Goal: Task Accomplishment & Management: Manage account settings

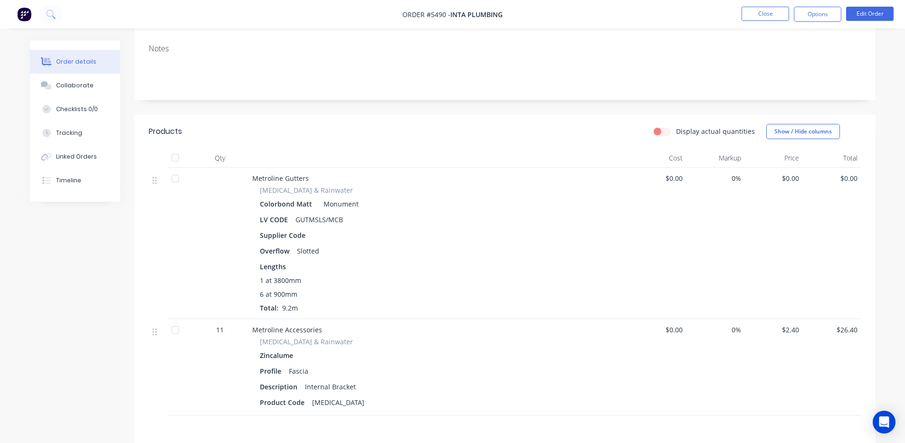
scroll to position [158, 0]
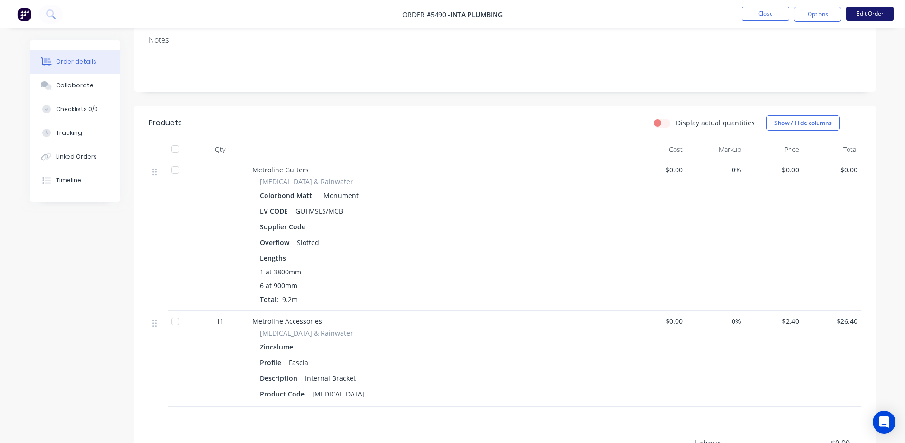
click at [869, 11] on button "Edit Order" at bounding box center [869, 14] width 47 height 14
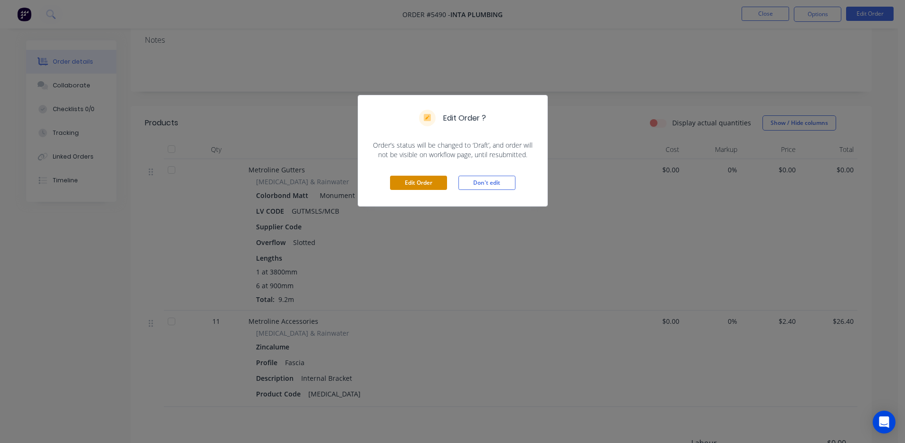
click at [423, 182] on button "Edit Order" at bounding box center [418, 183] width 57 height 14
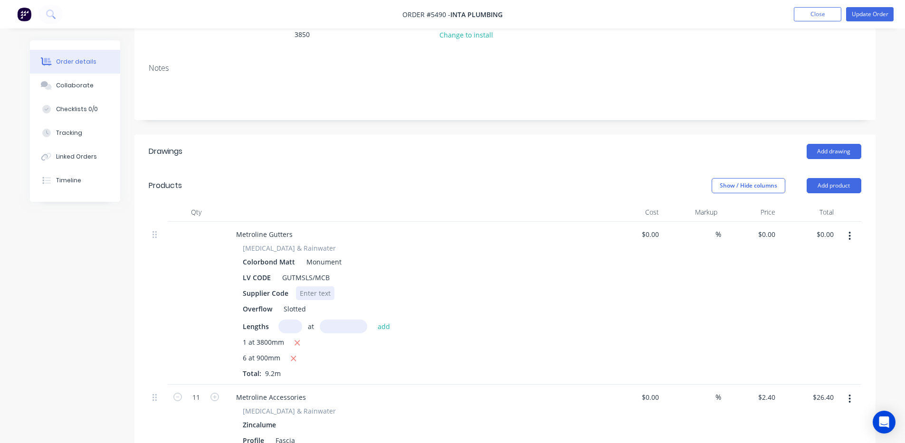
click at [331, 286] on div at bounding box center [315, 293] width 38 height 14
click at [432, 273] on div "[MEDICAL_DATA] & Rainwater Colorbond Matt Monument LV CODE GUTMSLS/MCB Supplier…" at bounding box center [414, 310] width 372 height 135
click at [779, 222] on div "$0.00 $0.00" at bounding box center [808, 303] width 58 height 163
click at [829, 227] on input "0.00" at bounding box center [826, 234] width 22 height 14
type input "0"
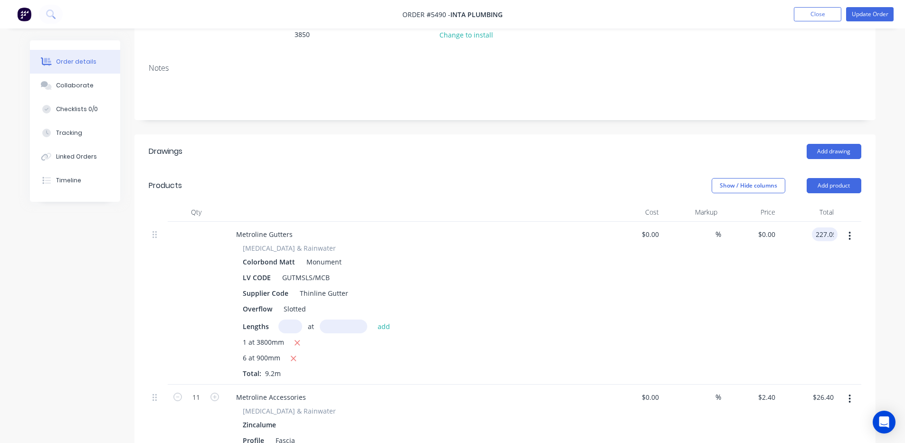
type input "227.05"
type input "$24.6793"
type input "$227.05"
type input "30.47"
type input "$2.77"
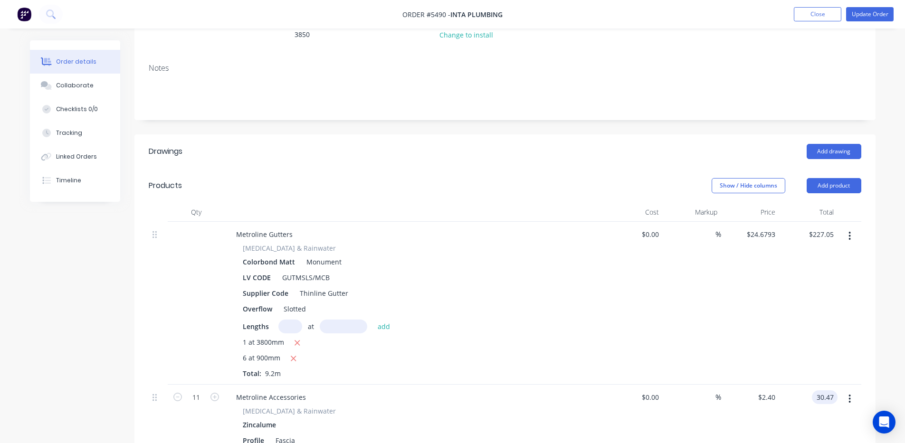
type input "$30.47"
click at [723, 316] on div "$24.6793 $24.6793" at bounding box center [750, 303] width 58 height 163
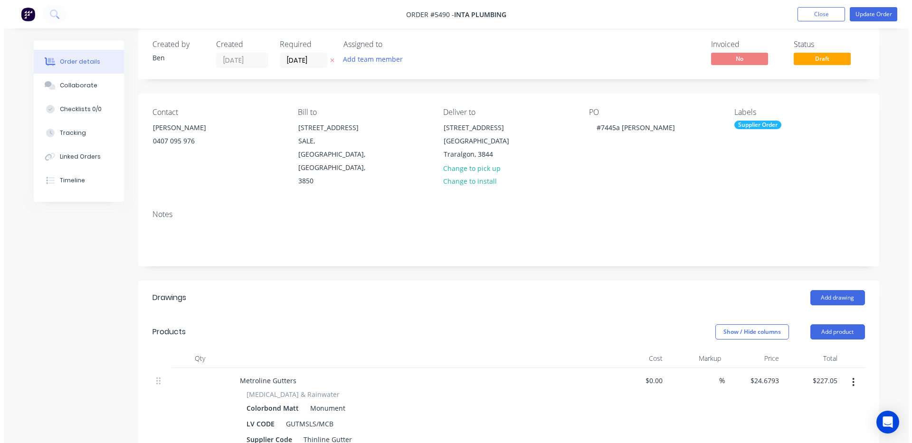
scroll to position [0, 0]
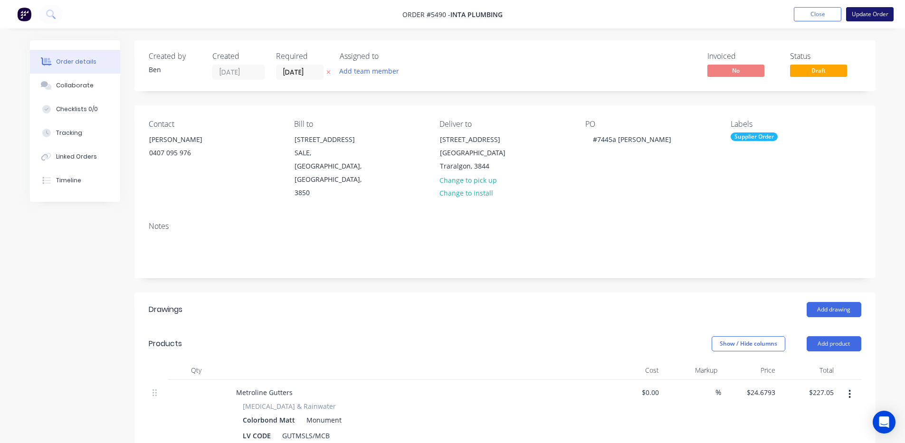
click at [876, 12] on button "Update Order" at bounding box center [869, 14] width 47 height 14
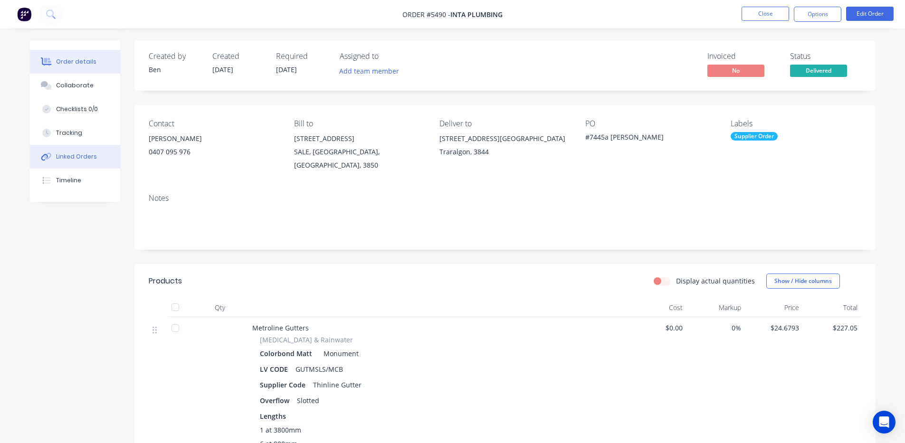
click at [72, 154] on div "Linked Orders" at bounding box center [76, 156] width 41 height 9
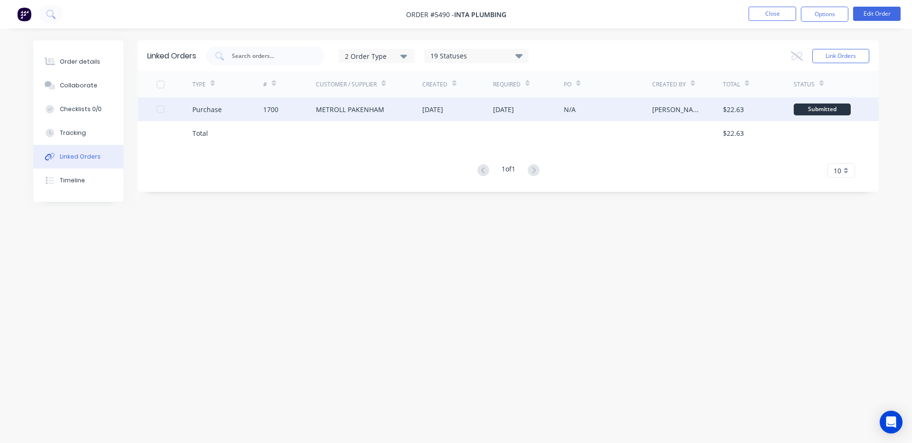
click at [602, 114] on div "N/A" at bounding box center [608, 109] width 88 height 24
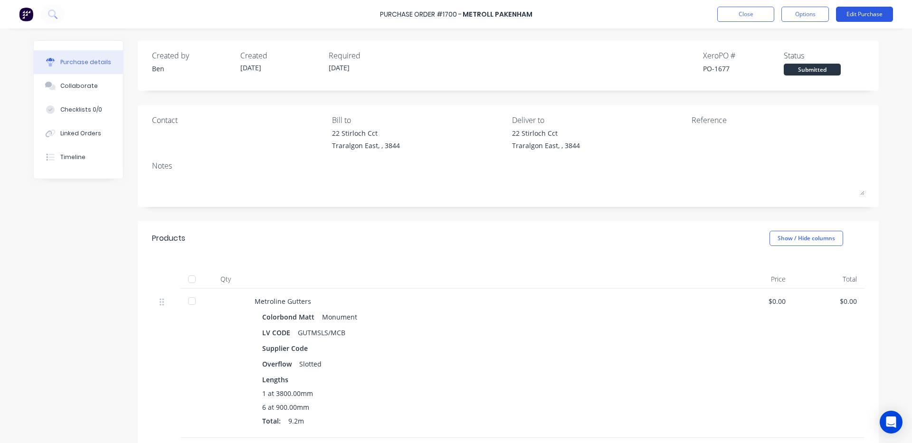
click at [868, 18] on button "Edit Purchase" at bounding box center [864, 14] width 57 height 15
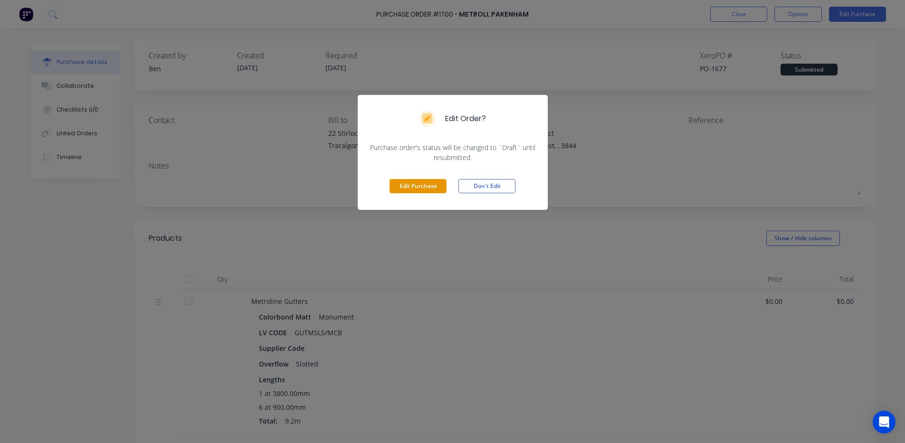
click at [435, 186] on button "Edit Purchase" at bounding box center [417, 186] width 57 height 14
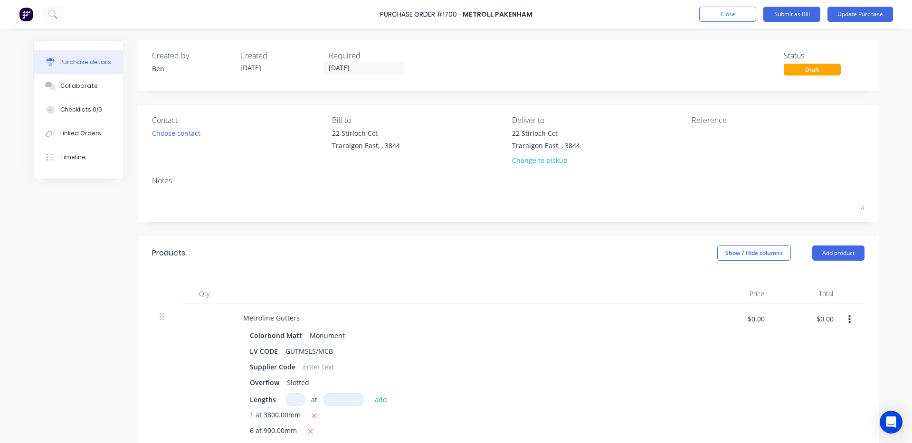
scroll to position [158, 0]
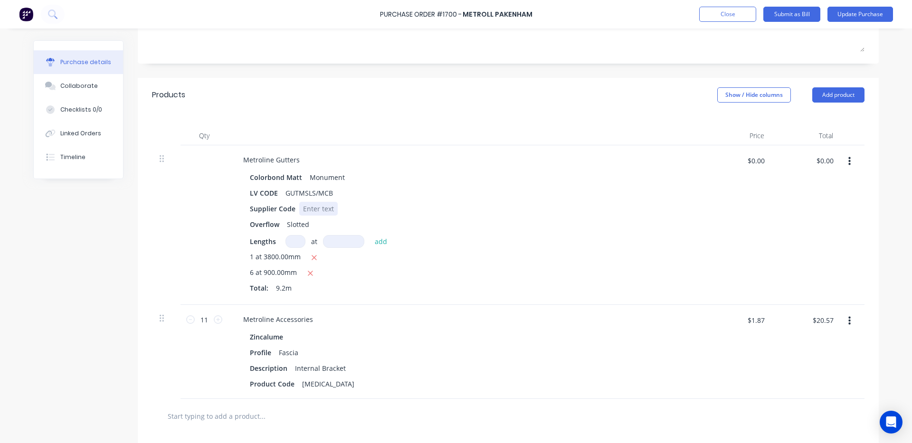
click at [325, 206] on div at bounding box center [318, 209] width 38 height 14
click at [594, 302] on div "Metroline Gutters Colorbond Matt Monument LV CODE GUTMSLS/MCB Supplier Code Thi…" at bounding box center [465, 225] width 475 height 160
click at [823, 164] on input "$0.00" at bounding box center [824, 160] width 28 height 15
type input "295.16"
type input "$32.0826"
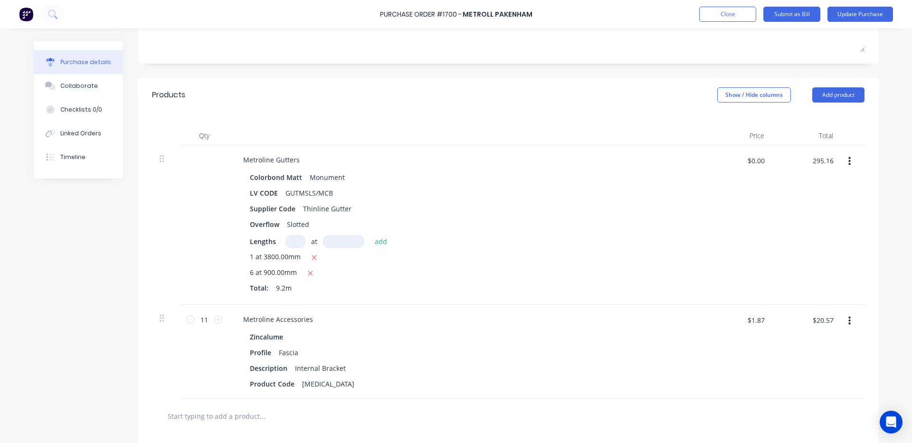
type input "$295.16"
click at [810, 222] on div "$295.16 $295.16" at bounding box center [806, 225] width 69 height 160
click at [828, 319] on input "$20.57" at bounding box center [822, 319] width 32 height 15
click at [733, 370] on div "$1.87 $1.87" at bounding box center [737, 352] width 69 height 94
click at [829, 323] on input "$20.57" at bounding box center [822, 319] width 32 height 15
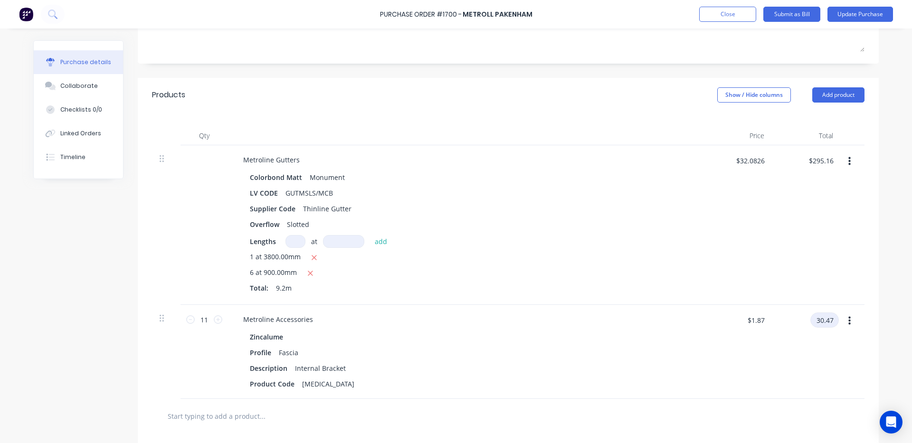
type input "30.47"
type input "$2.77"
click at [751, 358] on div "$2.77 $2.77" at bounding box center [737, 352] width 69 height 94
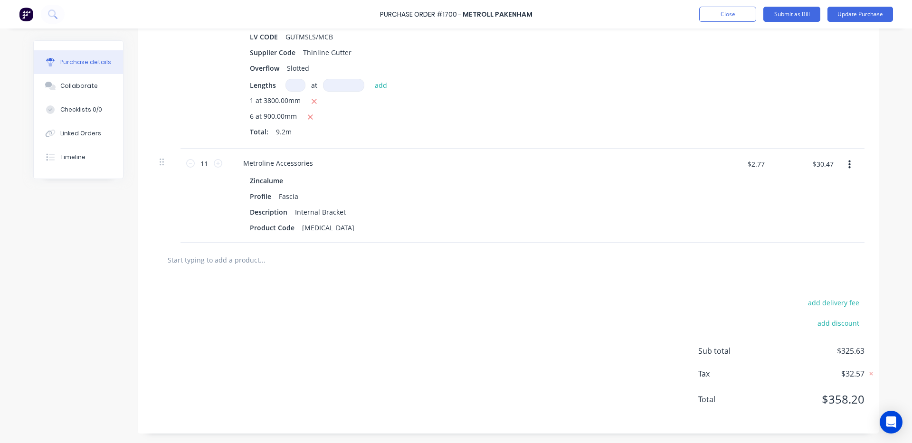
scroll to position [156, 0]
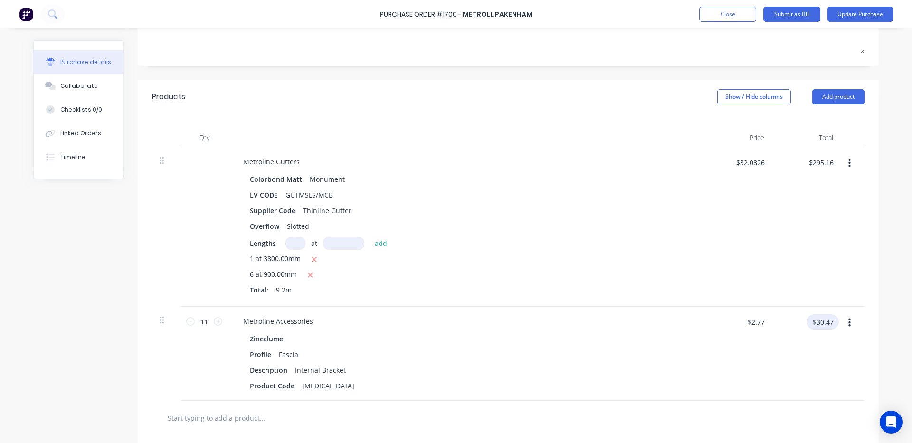
click at [829, 321] on input "$30.47" at bounding box center [822, 321] width 32 height 15
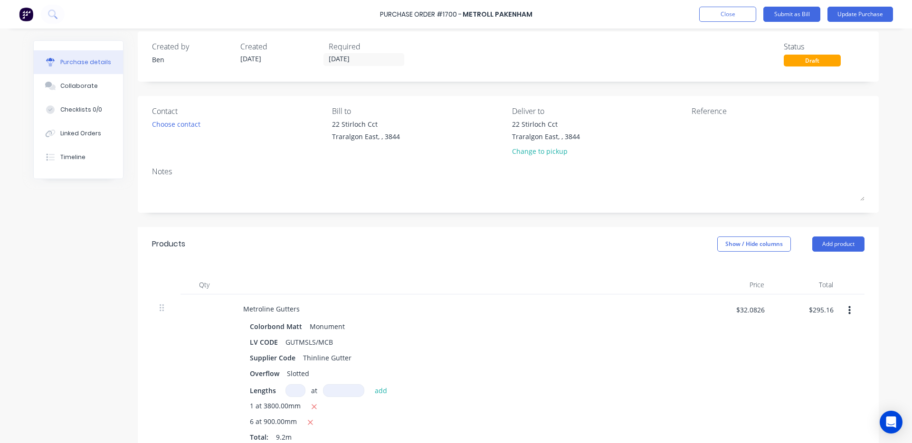
scroll to position [0, 0]
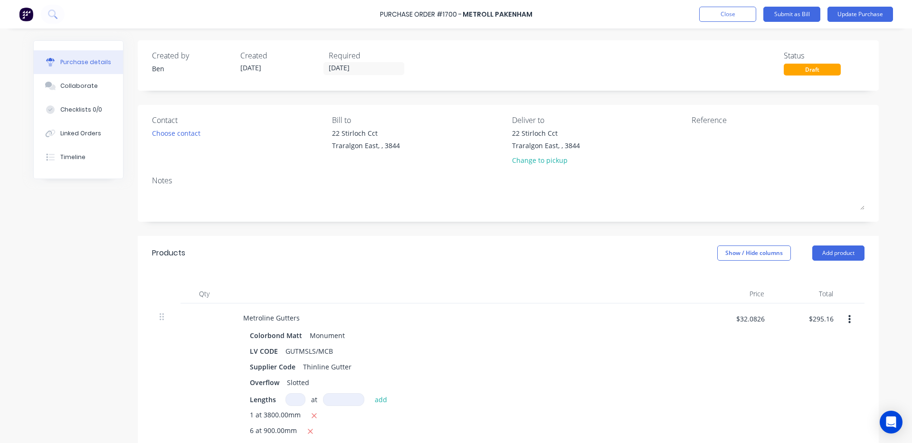
type input "39.61"
type input "$3.6009"
type input "$39.61"
click at [664, 322] on div "Metroline Gutters" at bounding box center [466, 318] width 460 height 14
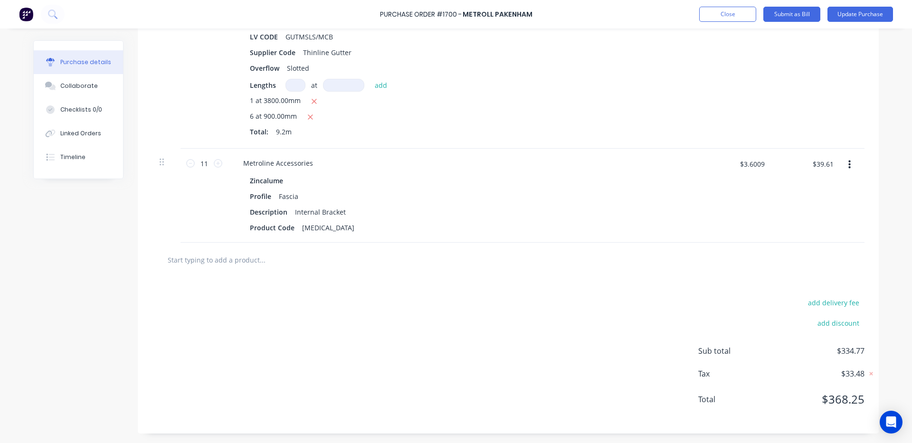
scroll to position [156, 0]
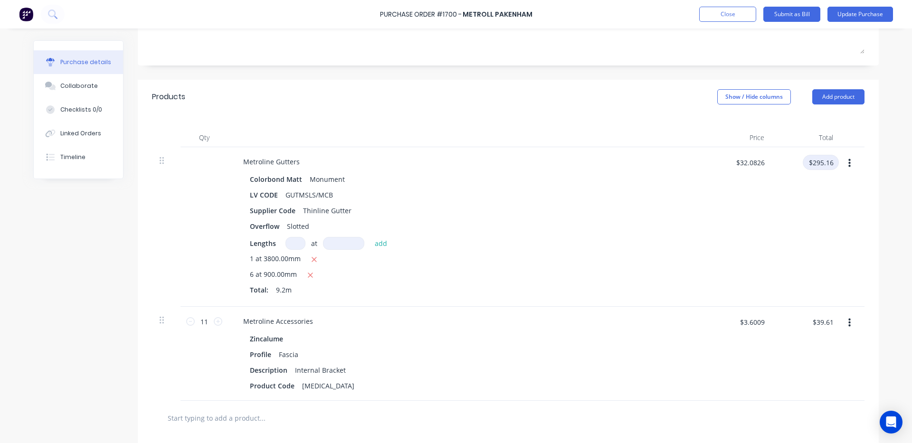
click at [826, 165] on input "$295.16" at bounding box center [820, 162] width 36 height 15
type input "227.05"
type input "$24.6793"
type input "$227.05"
click at [828, 324] on input "$39.61" at bounding box center [822, 321] width 32 height 15
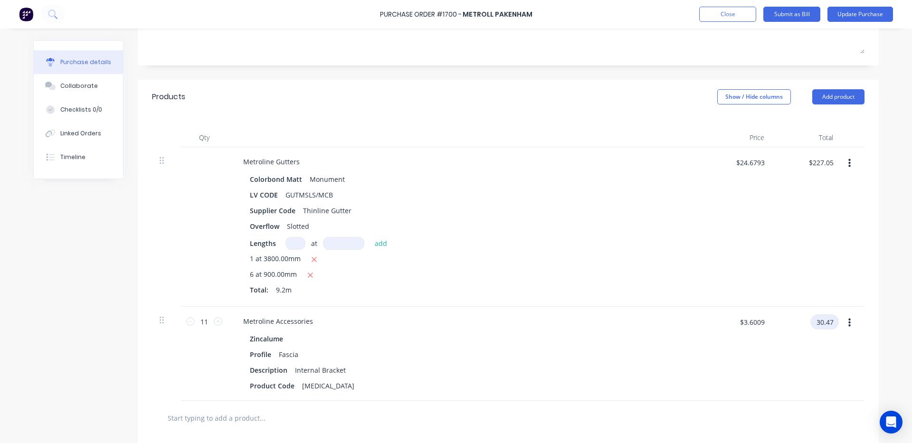
type input "30.47"
type input "$2.77"
type input "$30.47"
click at [765, 373] on div "$2.77 $2.77" at bounding box center [737, 354] width 69 height 94
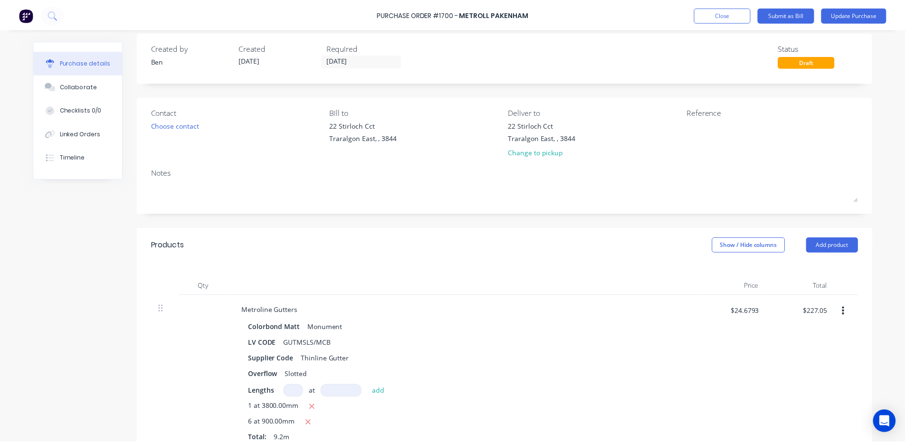
scroll to position [0, 0]
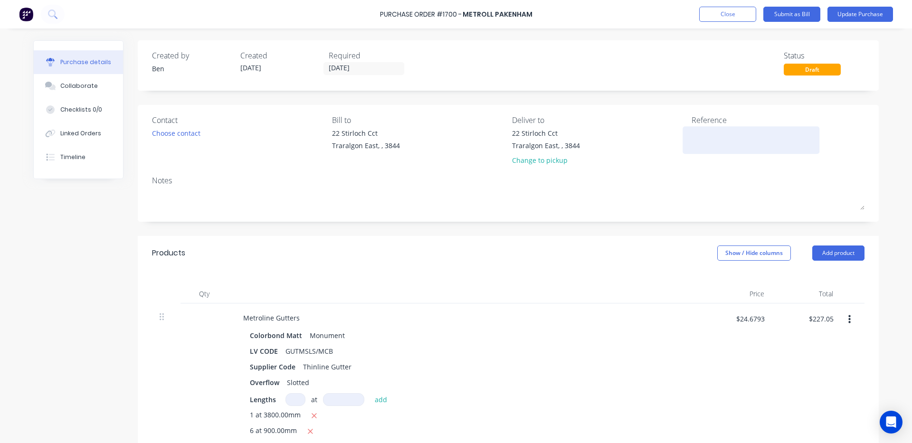
click at [720, 142] on textarea at bounding box center [750, 138] width 119 height 21
type textarea "1458"
type textarea "x"
type textarea "14585"
type textarea "x"
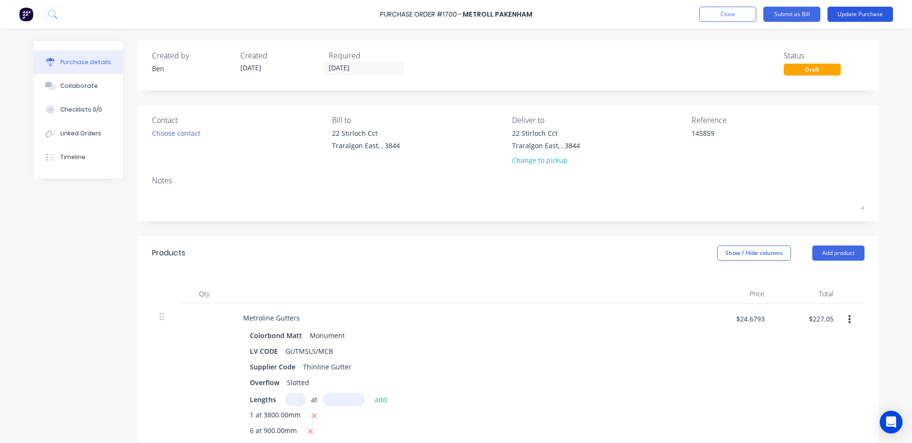
type textarea "145859"
type textarea "x"
type textarea "145859"
click at [870, 14] on button "Update Purchase" at bounding box center [860, 14] width 66 height 15
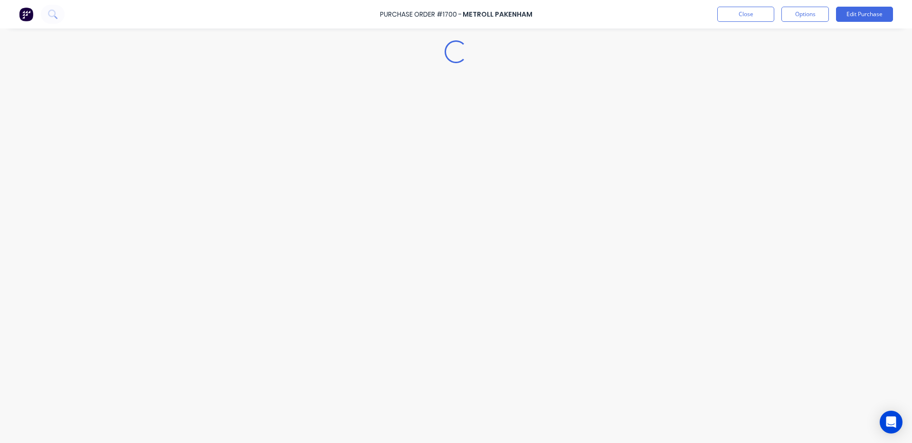
type textarea "x"
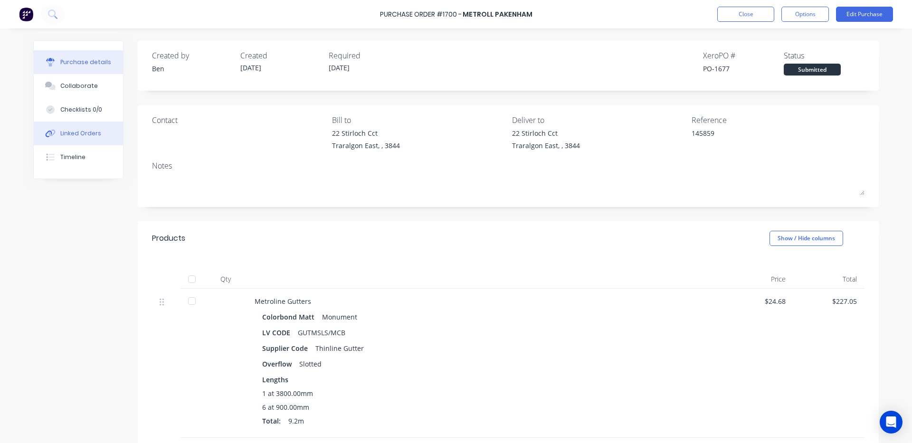
click at [78, 133] on div "Linked Orders" at bounding box center [80, 133] width 41 height 9
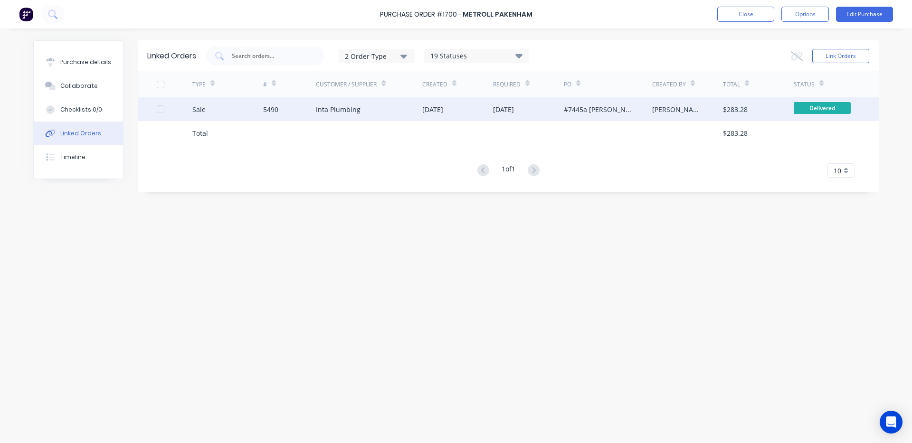
click at [375, 109] on div "Inta Plumbing" at bounding box center [369, 109] width 106 height 24
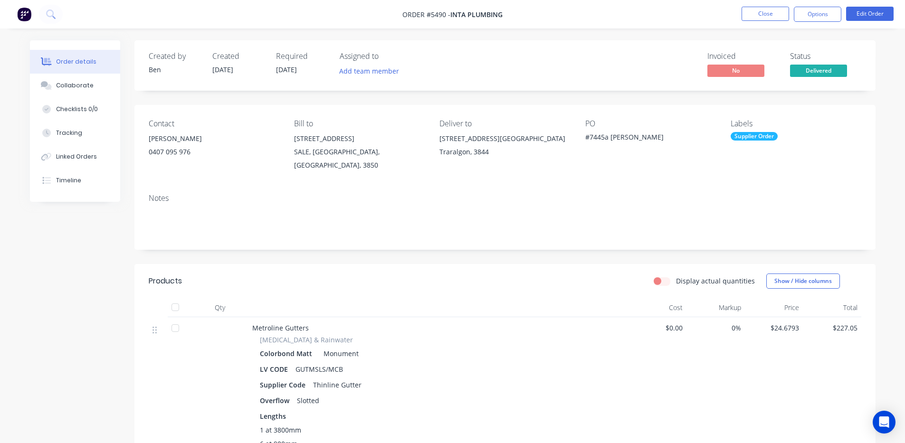
scroll to position [158, 0]
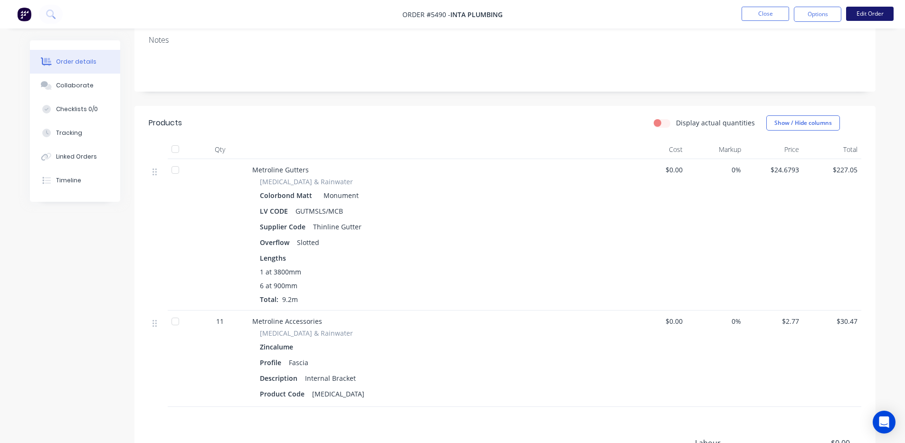
click at [867, 9] on button "Edit Order" at bounding box center [869, 14] width 47 height 14
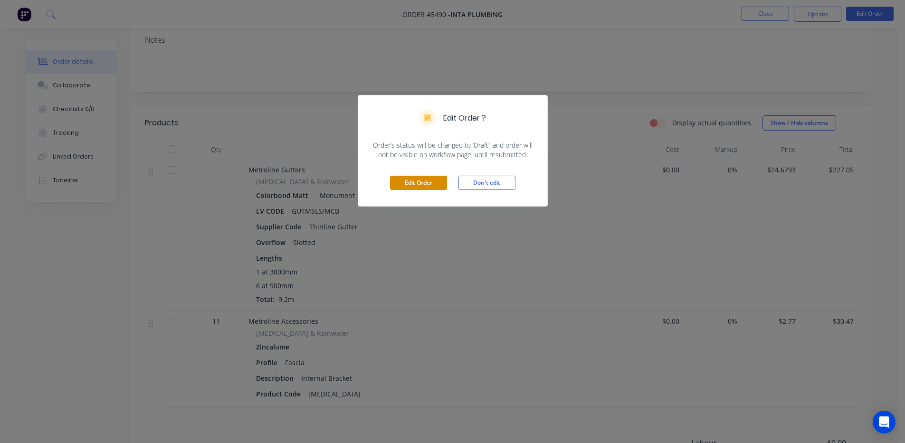
click at [420, 184] on button "Edit Order" at bounding box center [418, 183] width 57 height 14
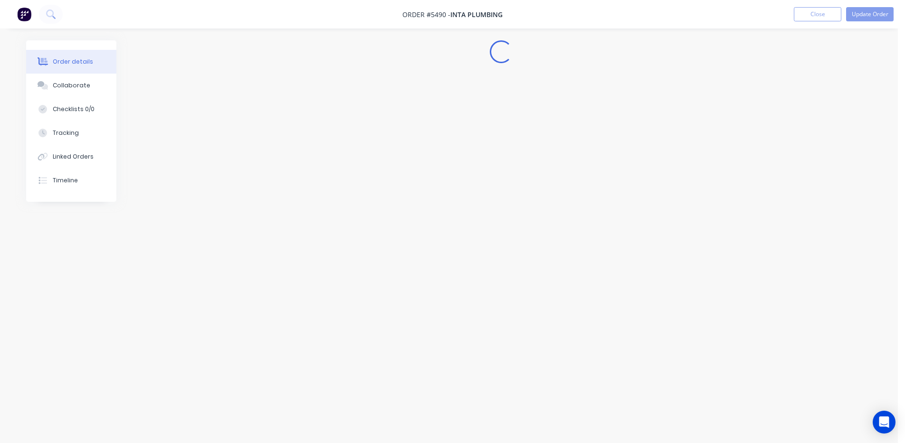
scroll to position [0, 0]
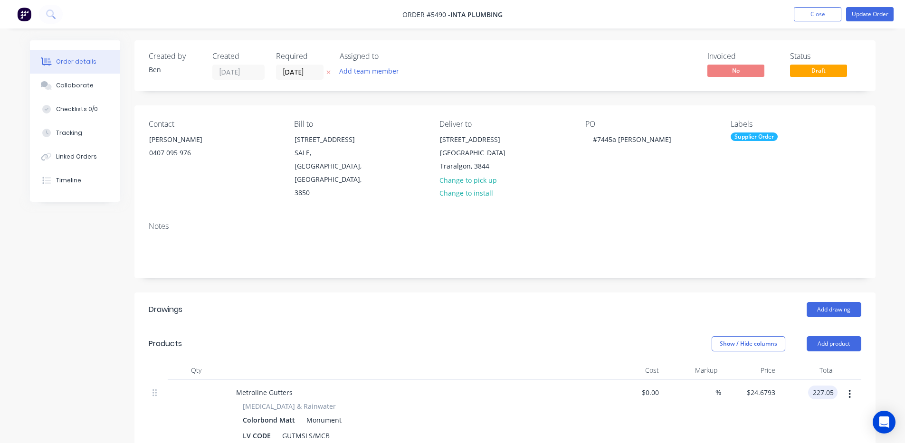
click at [829, 386] on input "227.05" at bounding box center [824, 393] width 26 height 14
type input "295.16"
type input "$32.0826"
type input "$295.16"
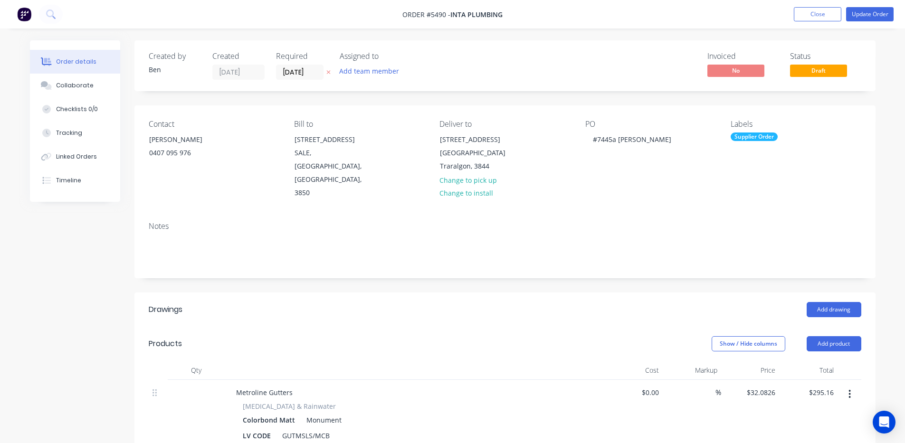
scroll to position [158, 0]
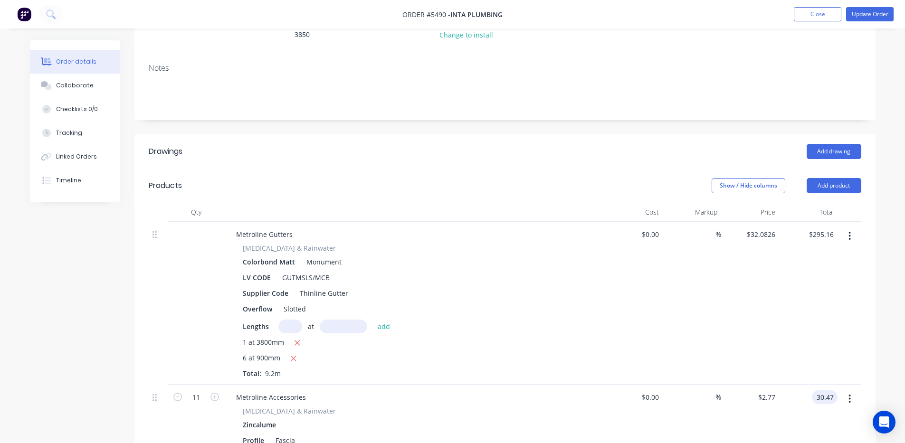
click at [823, 390] on input "30.47" at bounding box center [826, 397] width 22 height 14
type input "39.61"
type input "$3.6009"
type input "$39.61"
click at [767, 329] on div "$32.0826 $32.0826" at bounding box center [750, 303] width 58 height 163
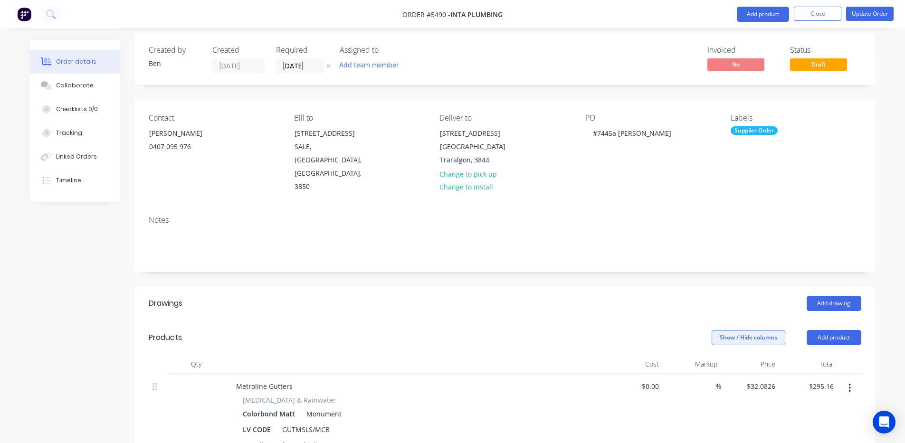
scroll to position [0, 0]
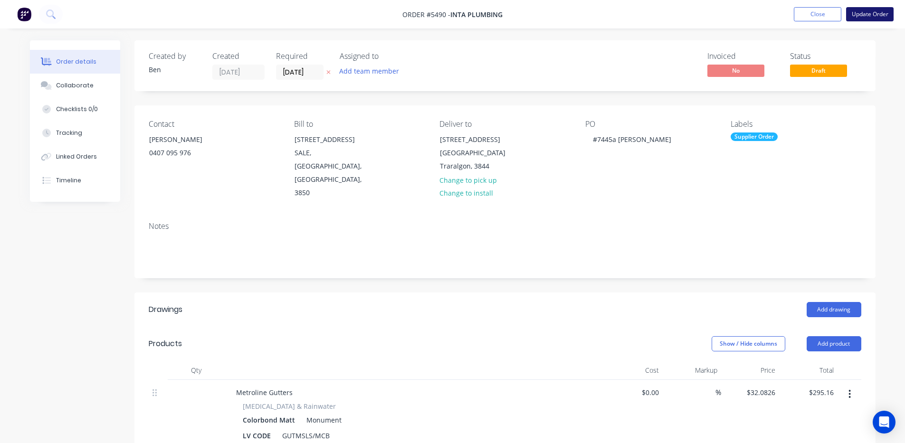
click at [873, 12] on button "Update Order" at bounding box center [869, 14] width 47 height 14
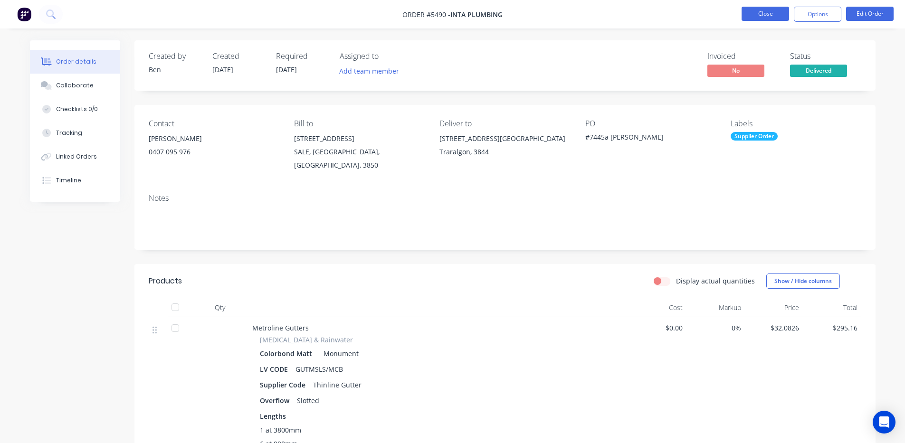
click at [769, 14] on button "Close" at bounding box center [764, 14] width 47 height 14
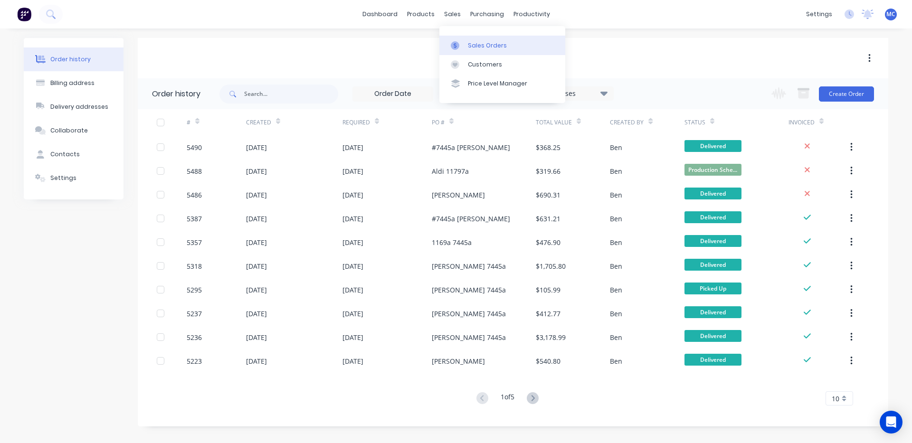
click at [461, 43] on div at bounding box center [458, 45] width 14 height 9
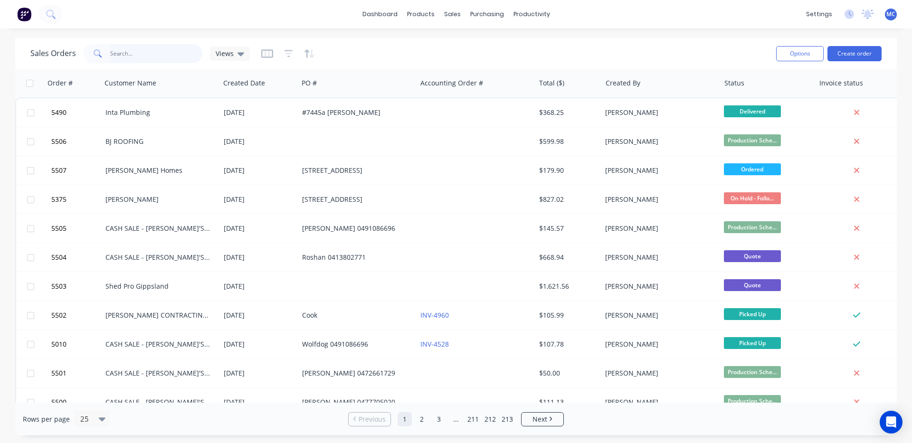
click at [148, 53] on input "text" at bounding box center [156, 53] width 93 height 19
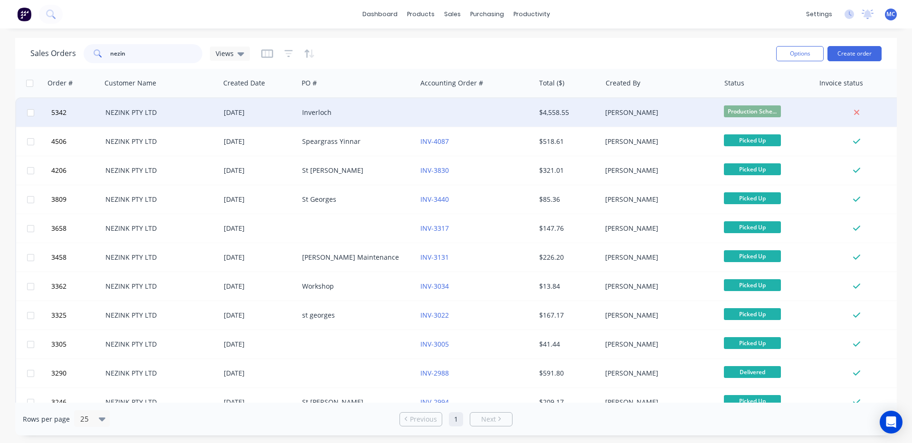
type input "nezin"
click at [245, 113] on div "[DATE]" at bounding box center [259, 112] width 71 height 9
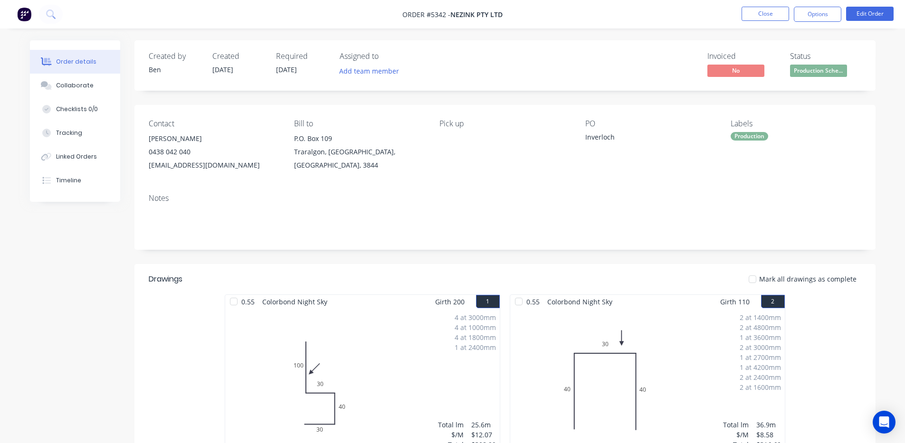
click at [559, 56] on div "Invoiced No Status Production Sche..." at bounding box center [647, 66] width 426 height 28
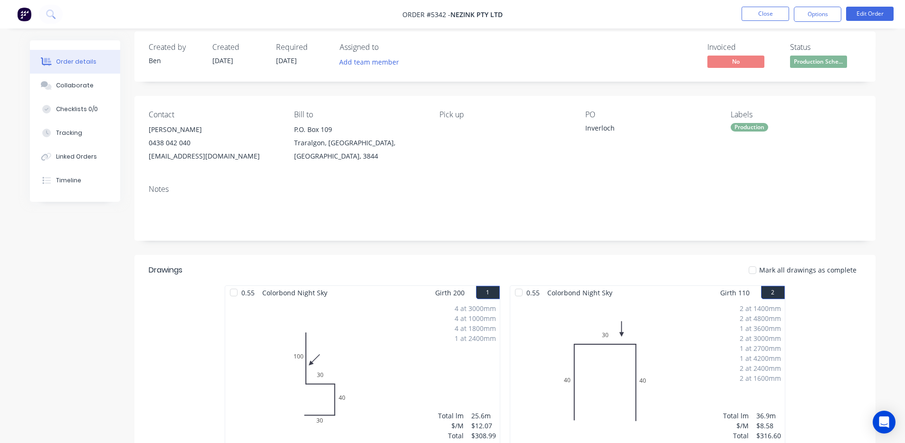
scroll to position [0, 0]
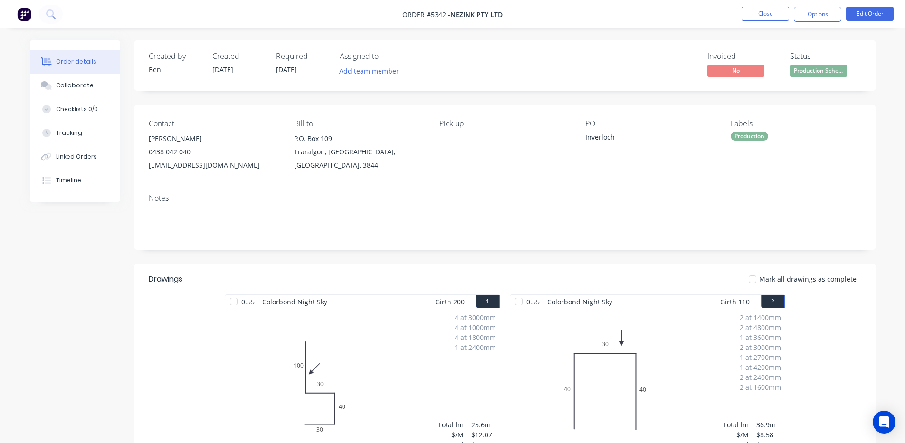
click at [579, 42] on div "Created by [PERSON_NAME] Created [DATE] Required [DATE] Assigned to Add team me…" at bounding box center [504, 65] width 741 height 50
click at [660, 2] on nav "Order #5342 - NEZINK PTY LTD Close Options Edit Order" at bounding box center [452, 14] width 905 height 28
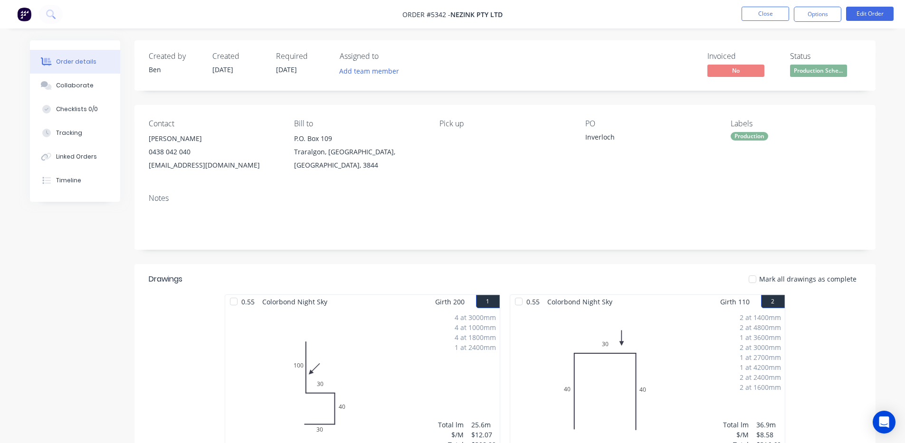
click at [620, 20] on nav "Order #5342 - NEZINK PTY LTD Close Options Edit Order" at bounding box center [452, 14] width 905 height 28
click at [580, 63] on div "Invoiced No Status Production Sche..." at bounding box center [647, 66] width 426 height 28
drag, startPoint x: 446, startPoint y: 192, endPoint x: 426, endPoint y: 167, distance: 31.7
click at [446, 192] on div "Notes" at bounding box center [504, 218] width 741 height 64
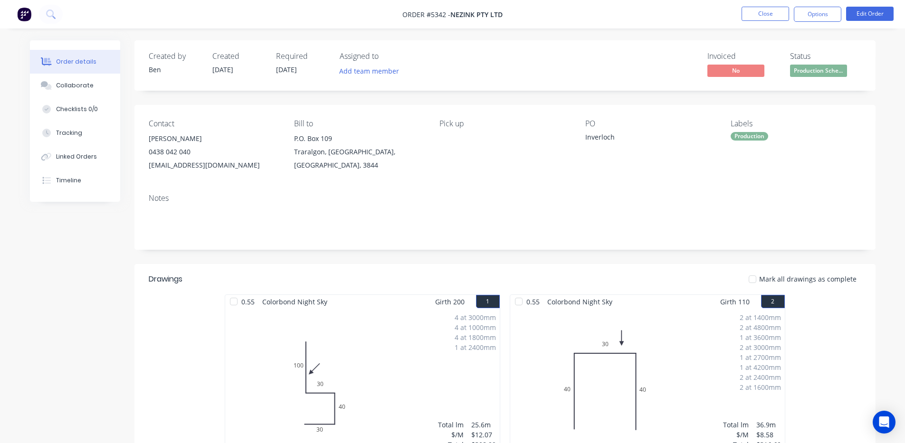
click at [590, 47] on div "Created by [PERSON_NAME] Created [DATE] Required [DATE] Assigned to Add team me…" at bounding box center [504, 65] width 741 height 50
click at [554, 42] on div "Created by [PERSON_NAME] Created [DATE] Required [DATE] Assigned to Add team me…" at bounding box center [504, 65] width 741 height 50
